Goal: Task Accomplishment & Management: Manage account settings

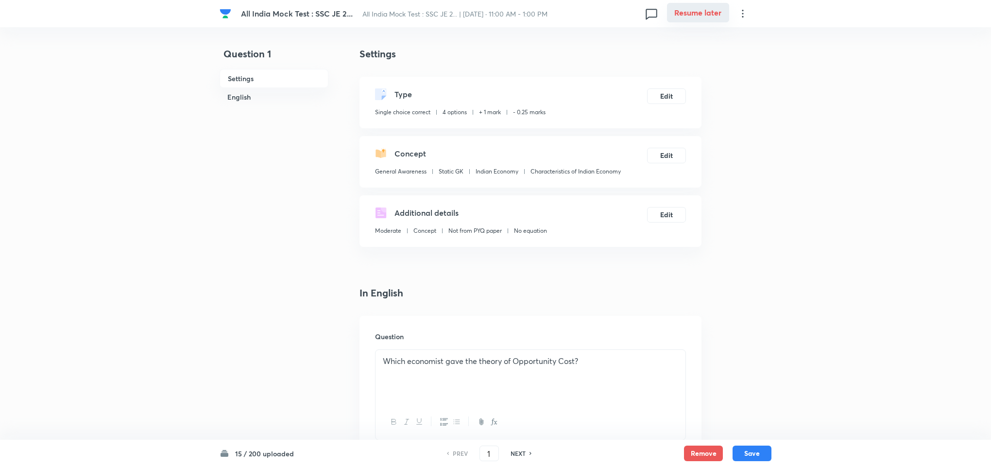
click at [552, 12] on button "Resume later" at bounding box center [698, 12] width 62 height 19
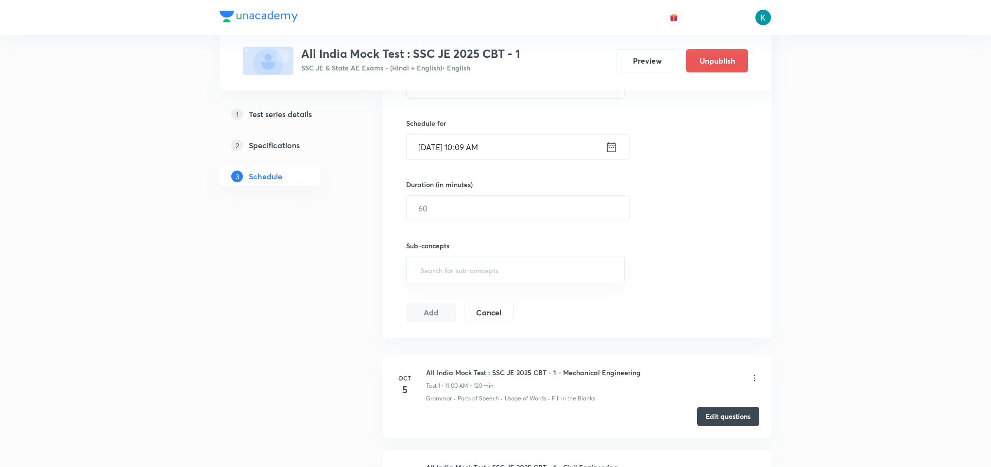
scroll to position [365, 0]
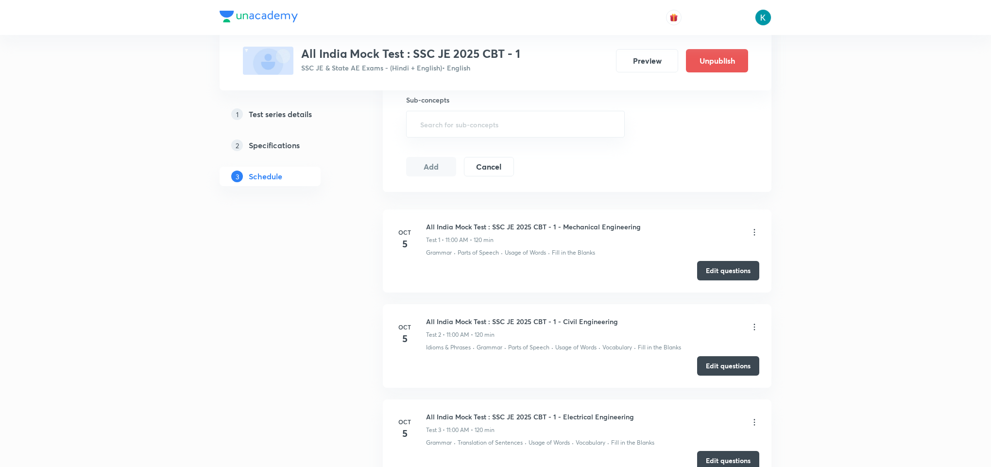
click at [552, 236] on icon at bounding box center [755, 232] width 10 height 10
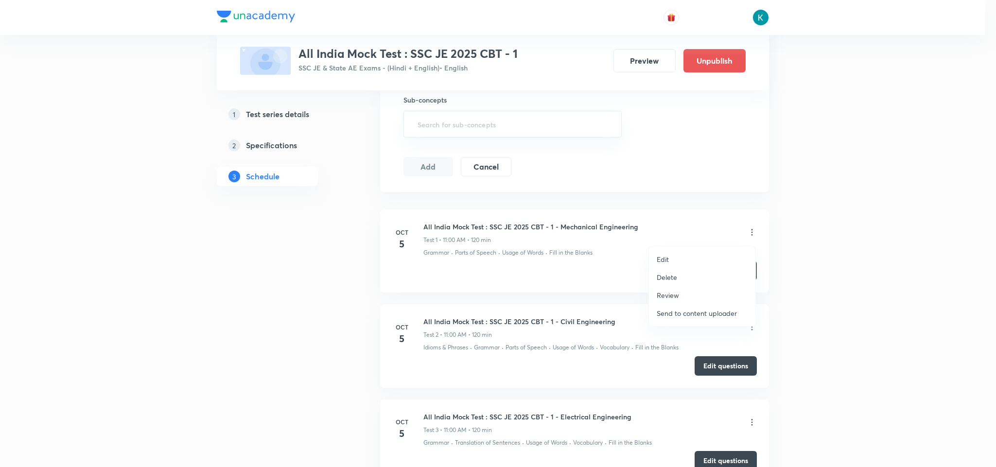
click at [552, 260] on p "Edit" at bounding box center [663, 259] width 12 height 10
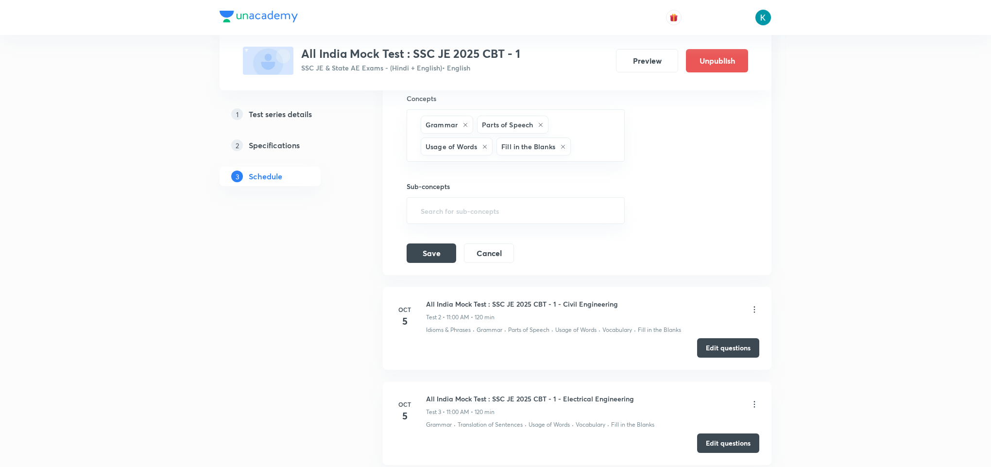
scroll to position [219, 0]
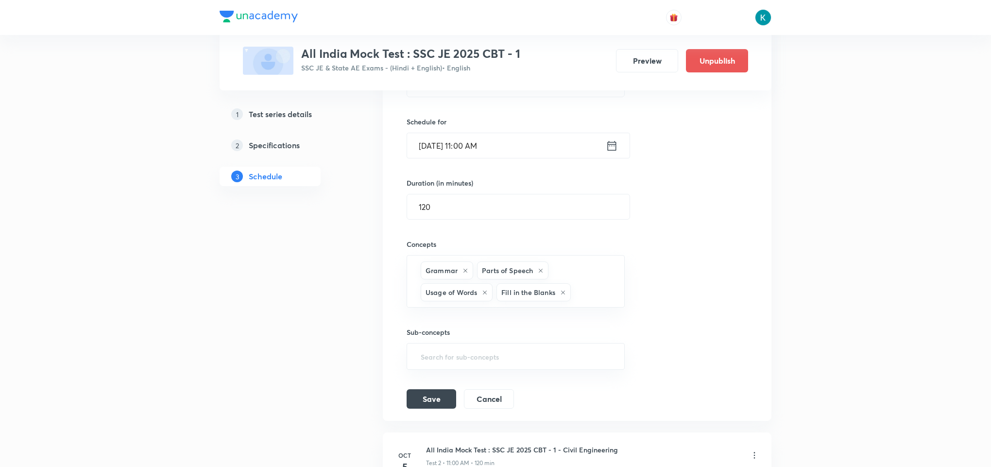
click at [552, 149] on icon at bounding box center [612, 146] width 12 height 14
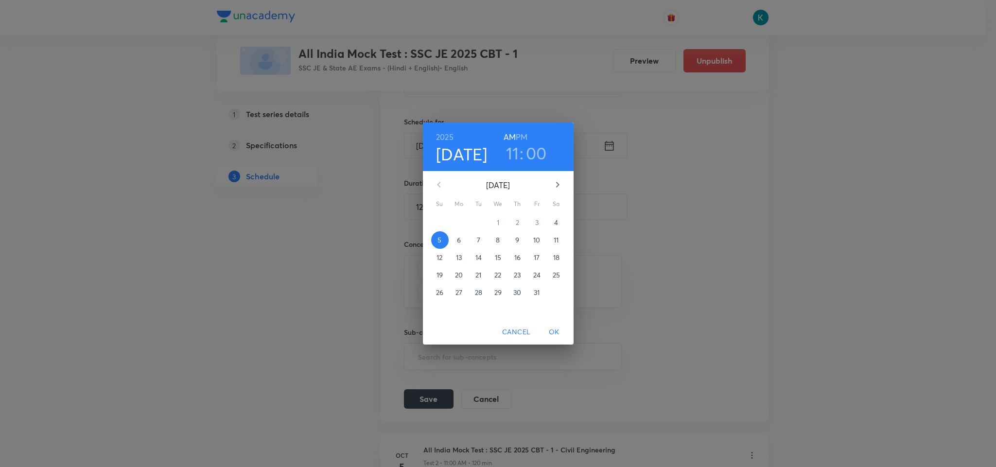
click at [436, 254] on p "12" at bounding box center [439, 258] width 6 height 10
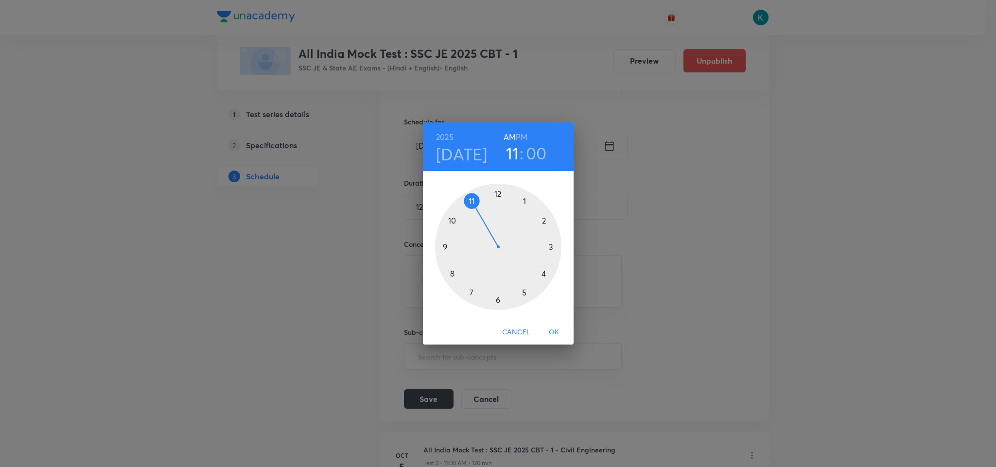
click at [550, 330] on span "OK" at bounding box center [553, 332] width 23 height 12
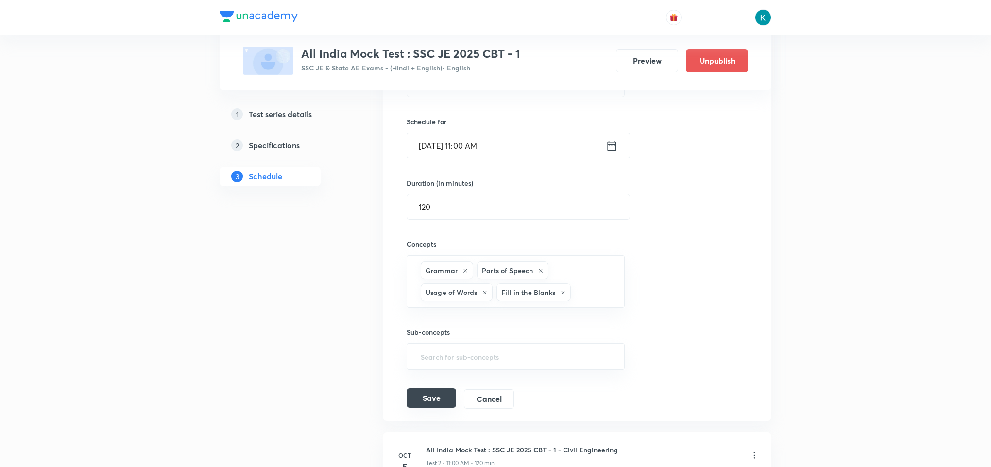
click at [434, 400] on button "Save" at bounding box center [432, 397] width 50 height 19
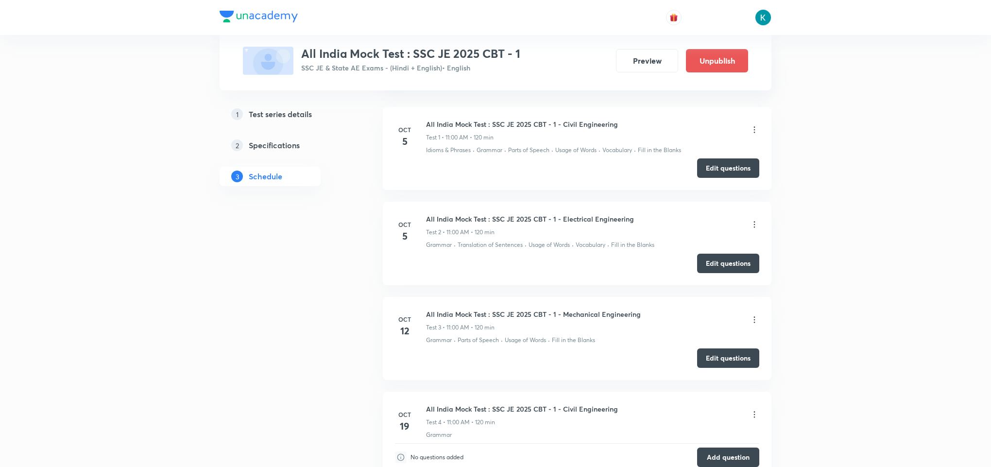
scroll to position [73, 0]
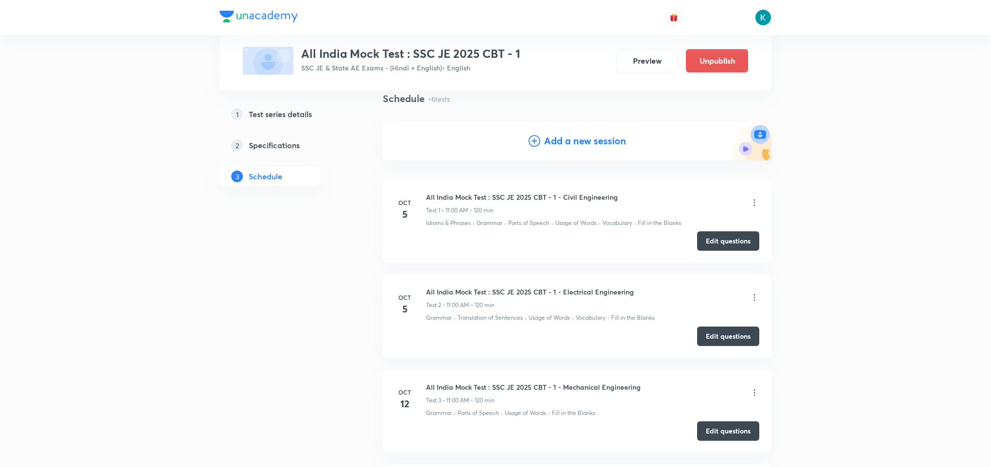
click at [552, 204] on icon at bounding box center [755, 203] width 10 height 10
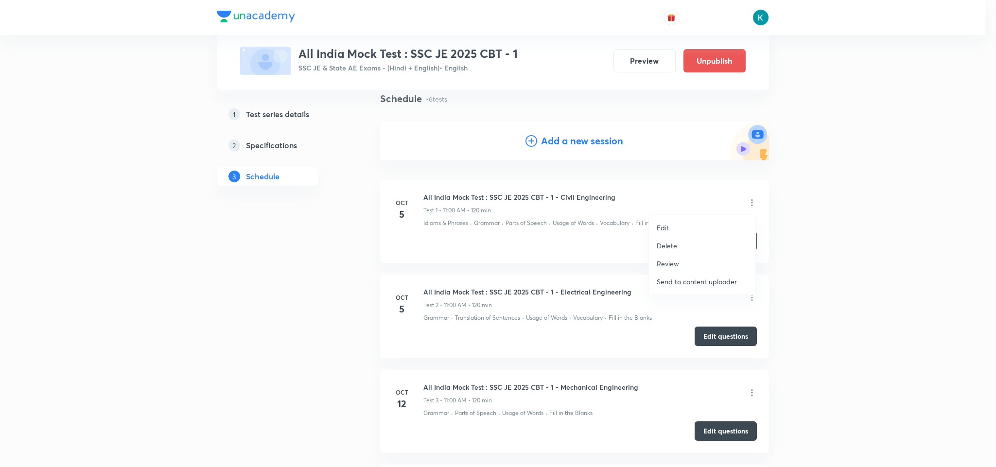
click at [552, 225] on p "Edit" at bounding box center [663, 228] width 12 height 10
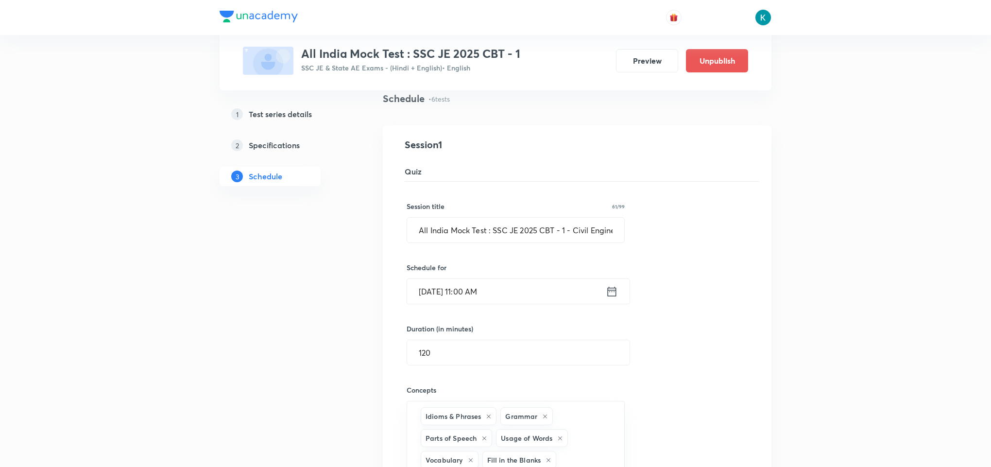
click at [552, 295] on icon at bounding box center [612, 292] width 12 height 14
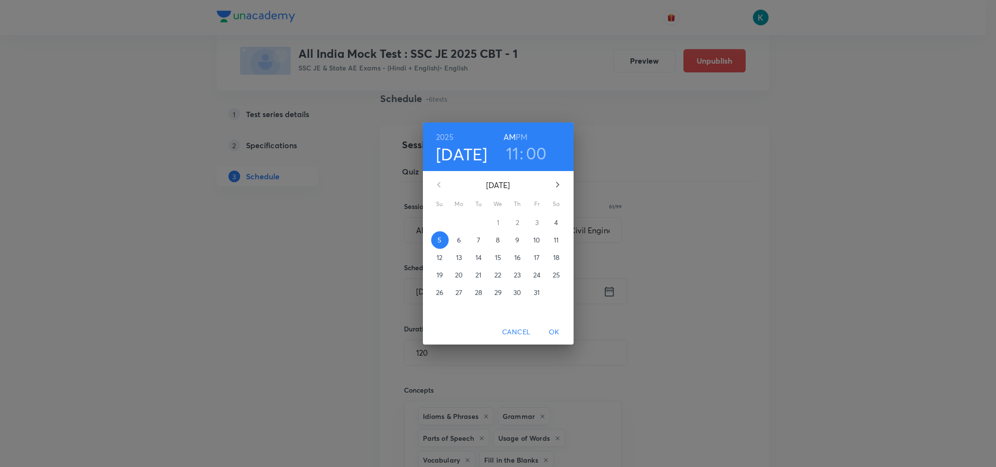
click at [438, 260] on p "12" at bounding box center [439, 258] width 6 height 10
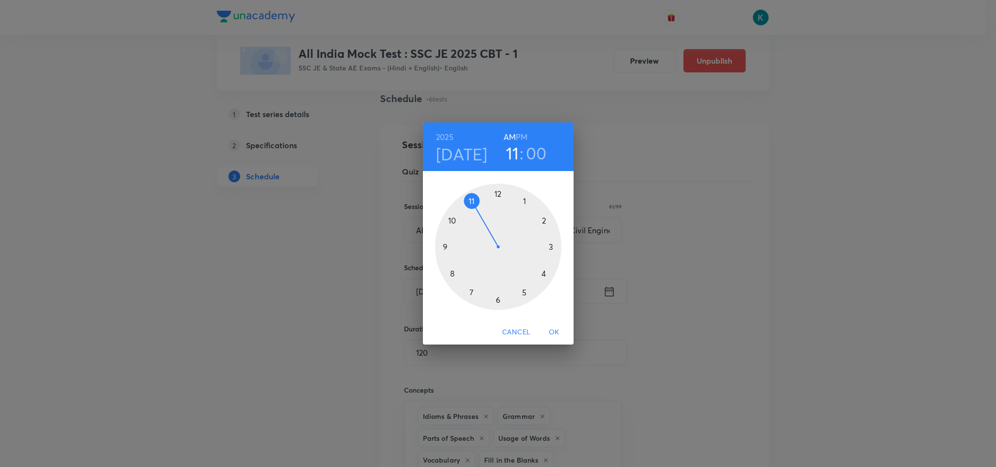
click at [552, 331] on span "OK" at bounding box center [553, 332] width 23 height 12
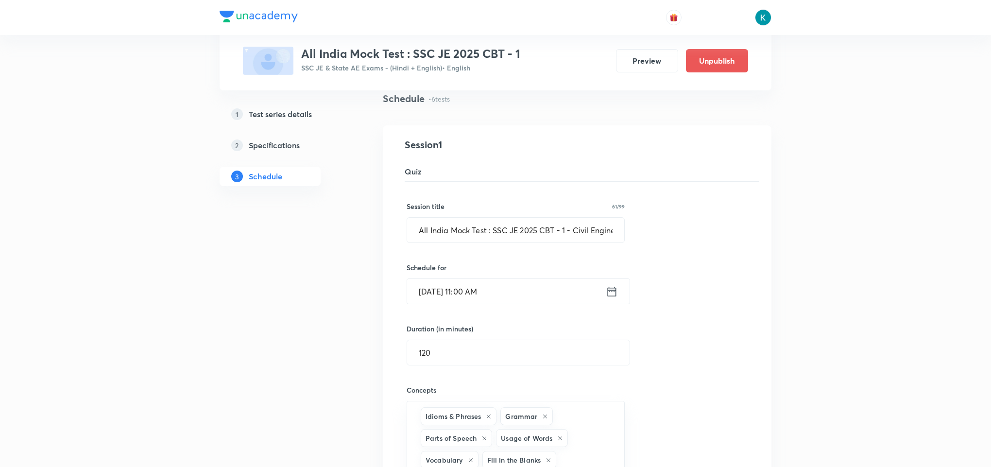
scroll to position [219, 0]
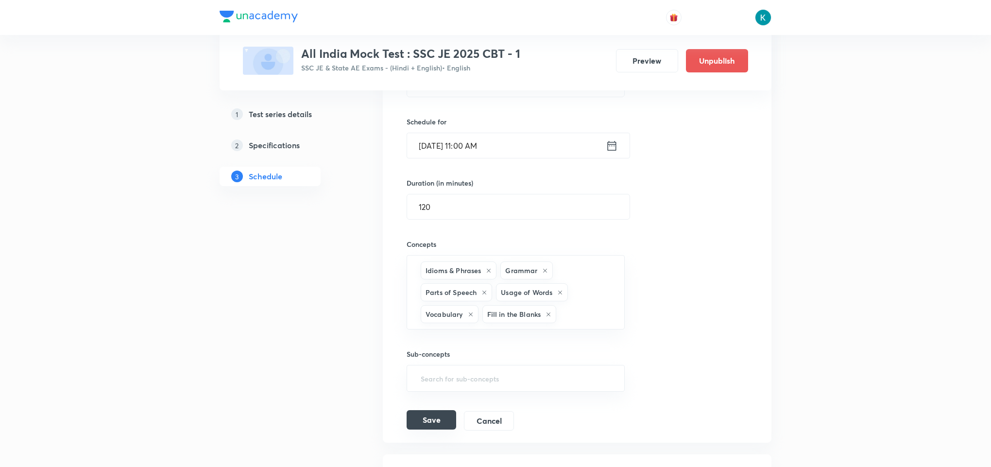
click at [439, 419] on button "Save" at bounding box center [432, 419] width 50 height 19
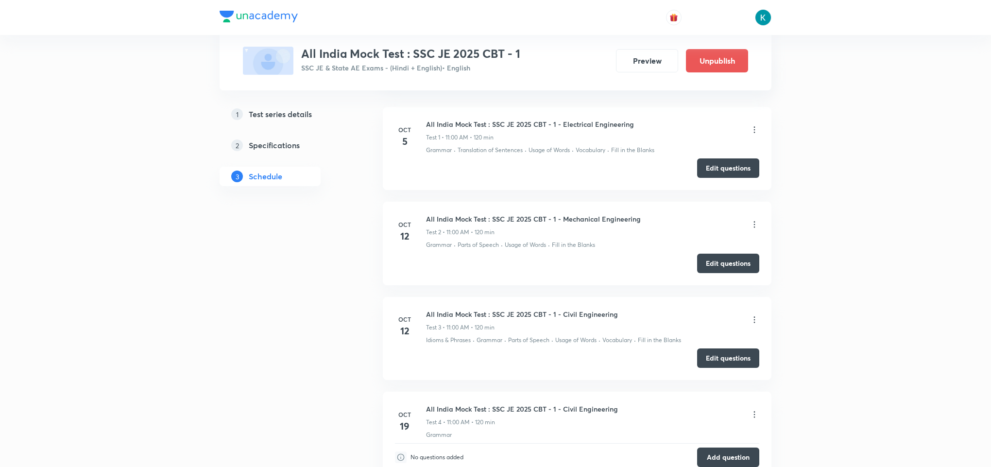
scroll to position [73, 0]
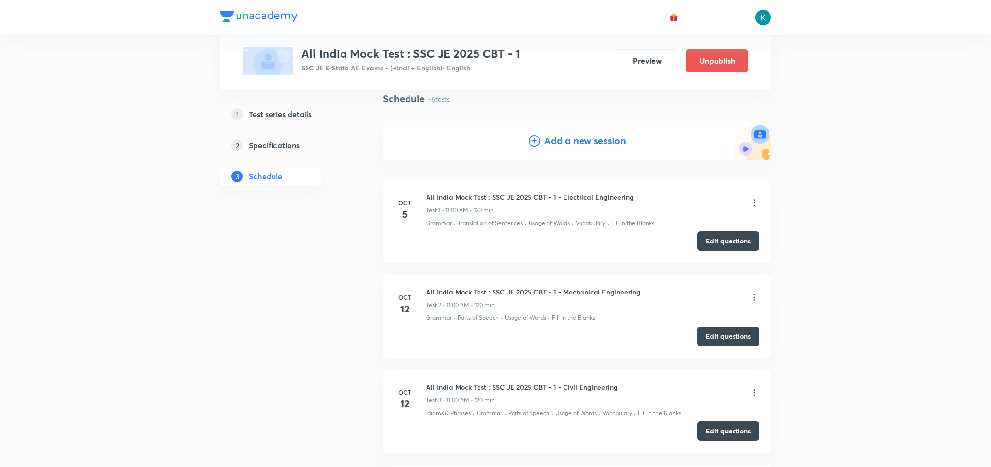
click at [552, 206] on icon at bounding box center [754, 202] width 1 height 6
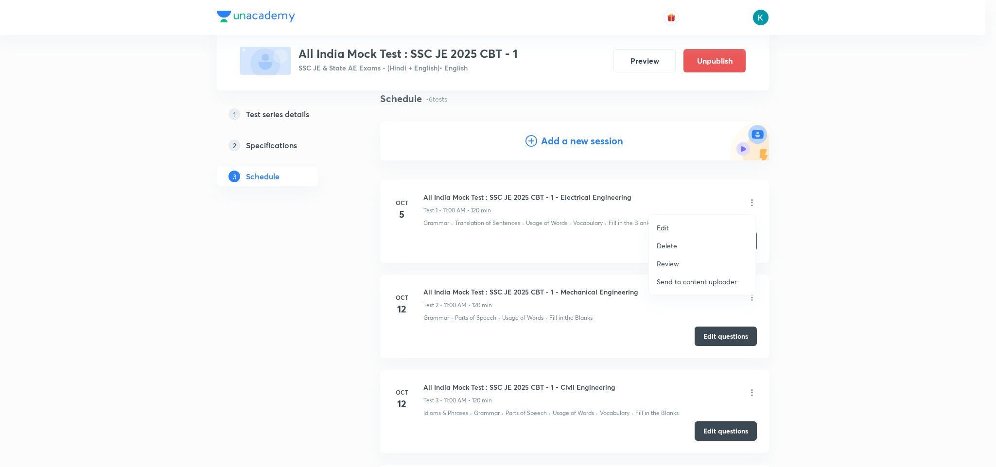
click at [552, 225] on p "Edit" at bounding box center [663, 228] width 12 height 10
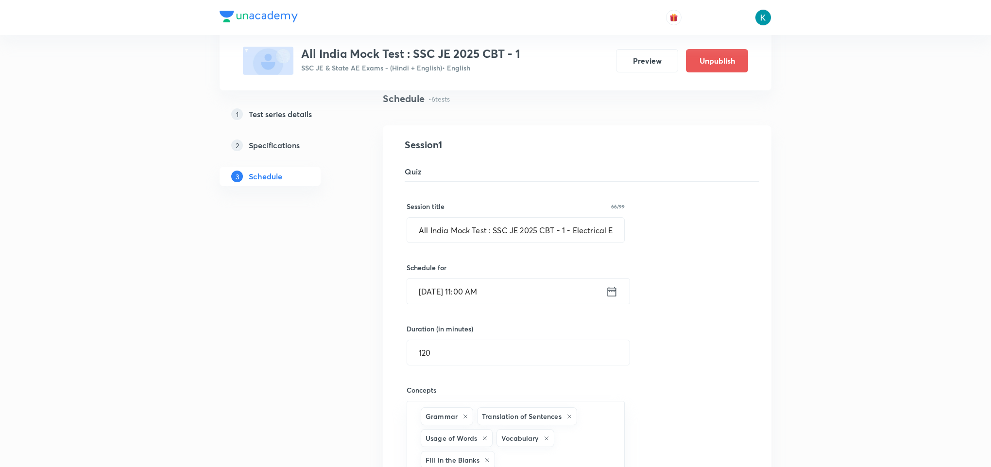
click at [552, 295] on icon at bounding box center [612, 292] width 12 height 14
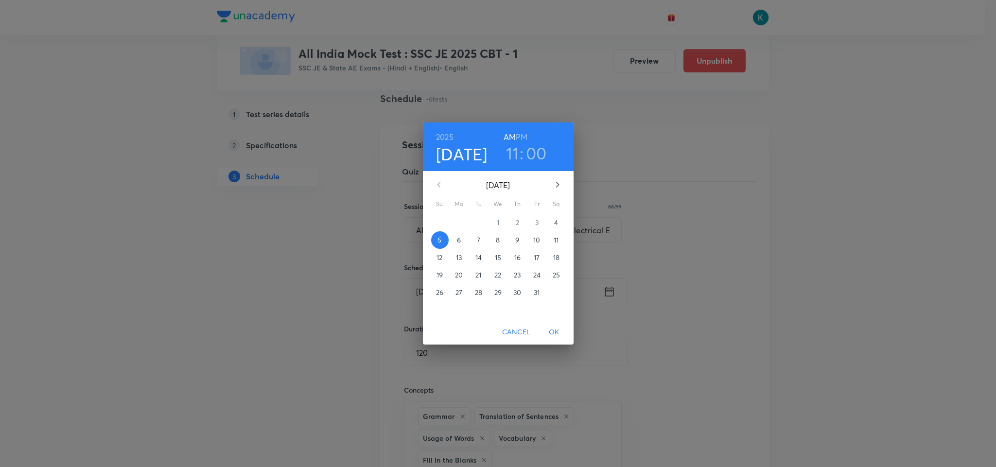
click at [440, 258] on p "12" at bounding box center [439, 258] width 6 height 10
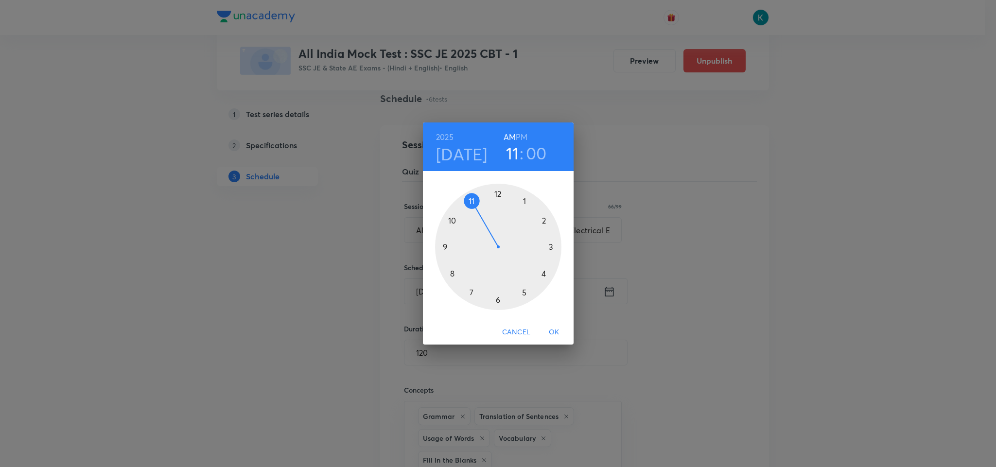
click at [552, 330] on span "OK" at bounding box center [553, 332] width 23 height 12
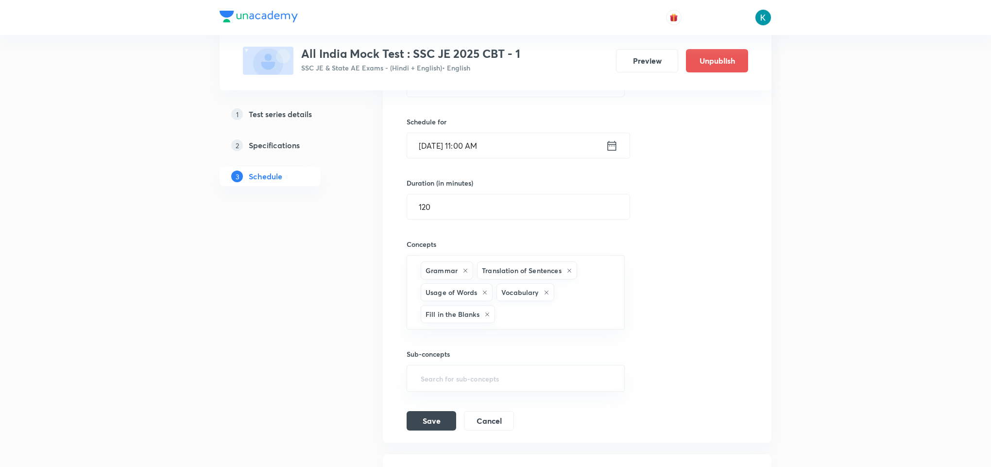
scroll to position [292, 0]
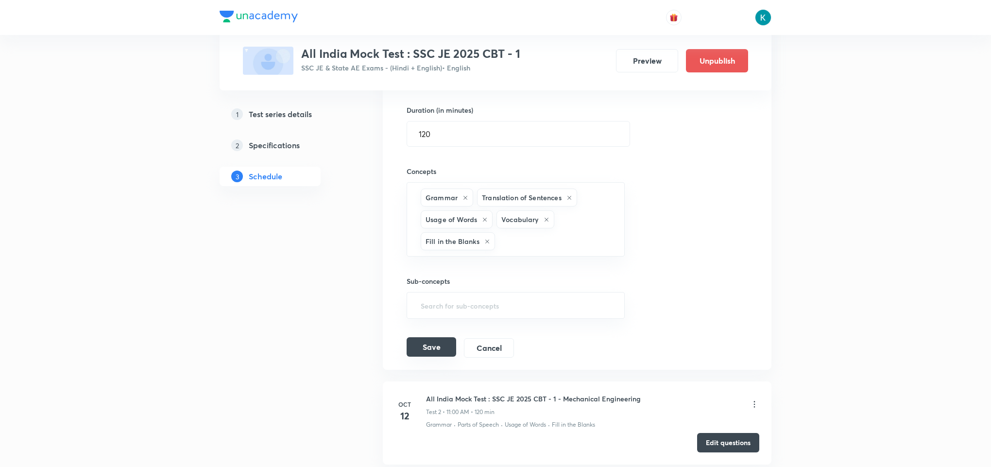
click at [441, 349] on button "Save" at bounding box center [432, 346] width 50 height 19
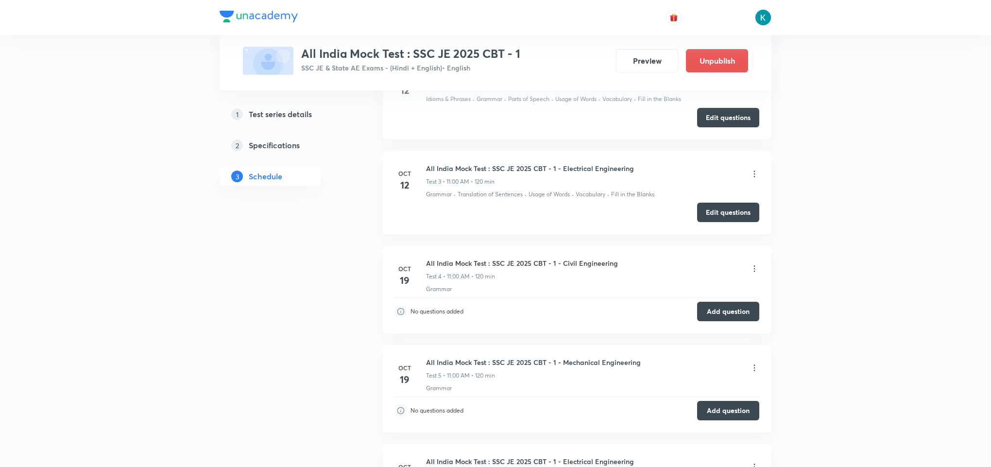
scroll to position [73, 0]
